Goal: Navigation & Orientation: Understand site structure

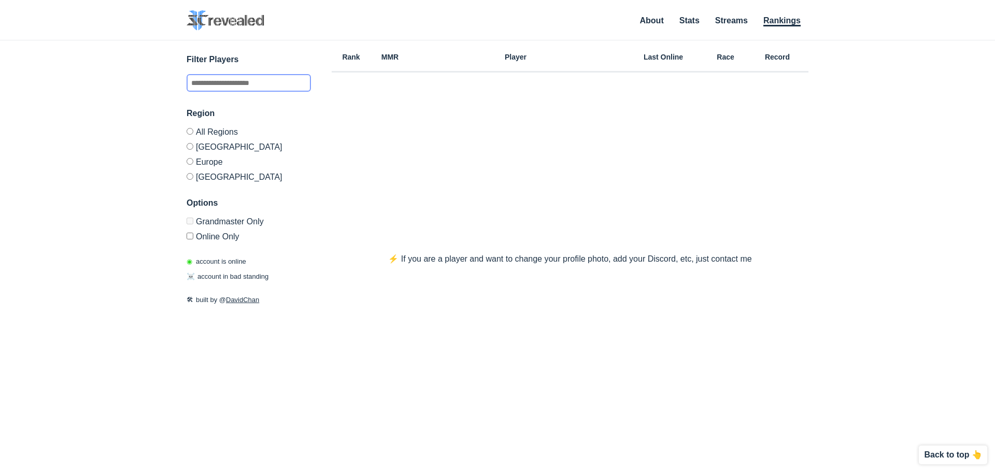
click at [281, 84] on input "text" at bounding box center [249, 83] width 124 height 18
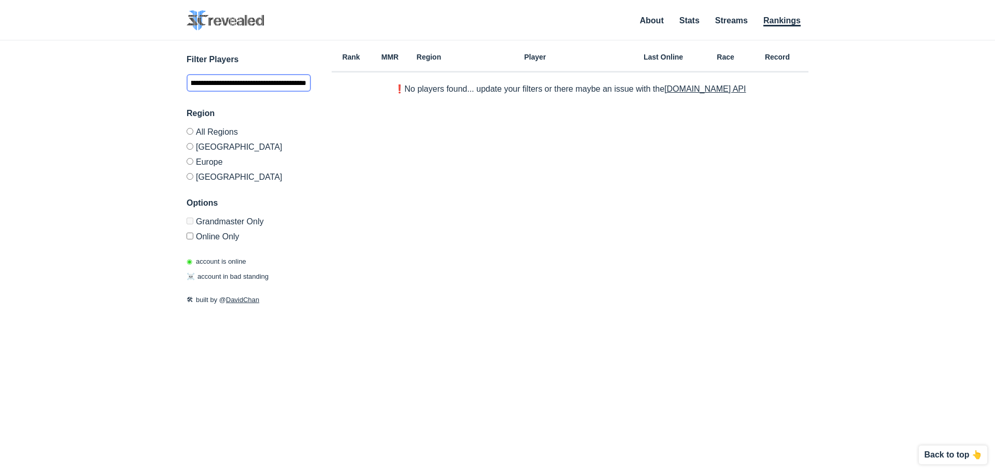
type input "**********"
click at [239, 22] on img at bounding box center [226, 20] width 78 height 20
click at [684, 22] on link "Stats" at bounding box center [689, 21] width 20 height 10
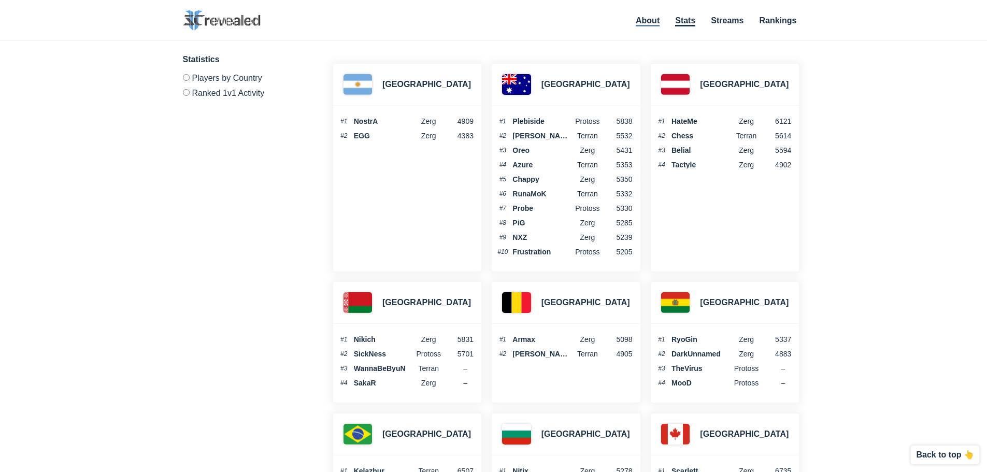
click at [653, 24] on link "About" at bounding box center [648, 21] width 24 height 10
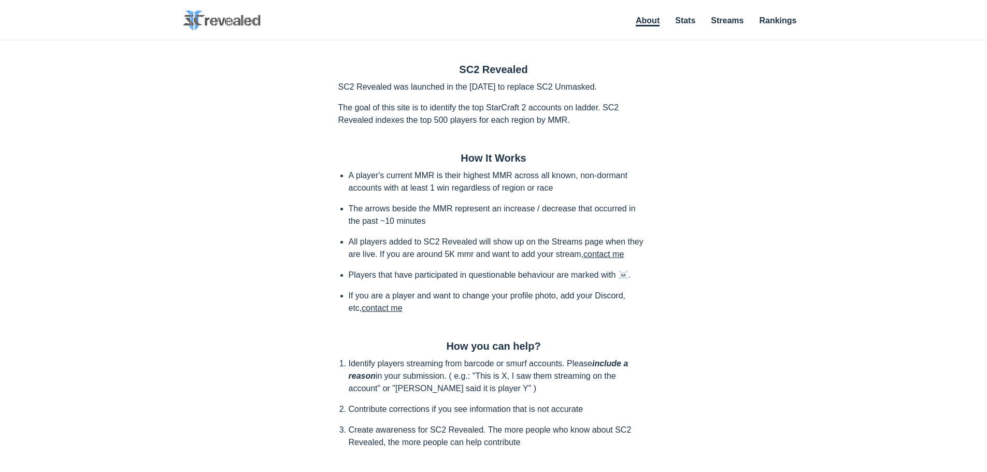
click at [205, 9] on html "SC2 Revealed SC2 Revealed identifies StarCraft 2 barcode players on Grandmaster…" at bounding box center [493, 286] width 987 height 573
click at [197, 19] on img at bounding box center [222, 20] width 78 height 20
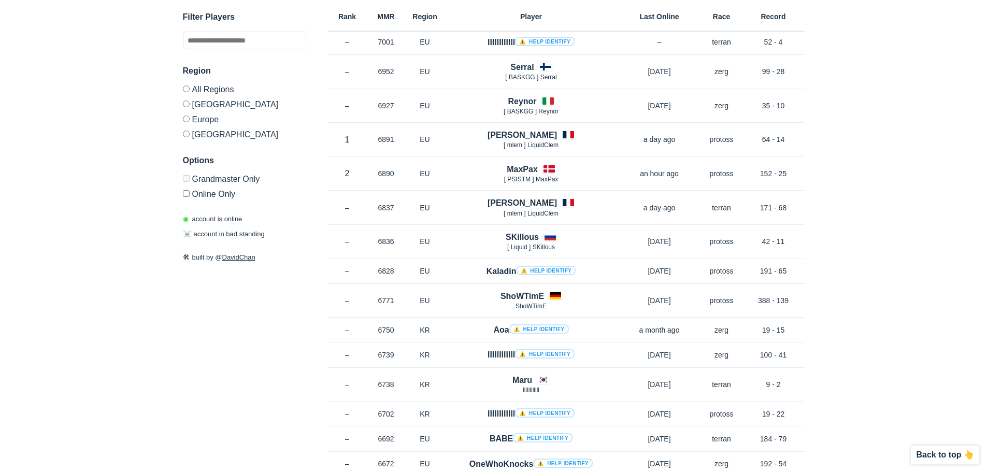
scroll to position [259, 0]
